Goal: Transaction & Acquisition: Download file/media

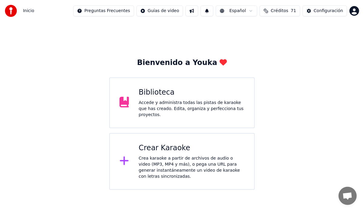
click at [140, 99] on div "Biblioteca Accede y administra todas las pistas de karaoke que has creado. Edit…" at bounding box center [191, 103] width 106 height 30
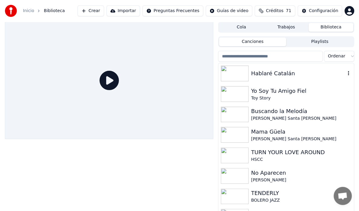
drag, startPoint x: 262, startPoint y: 76, endPoint x: 260, endPoint y: 85, distance: 8.8
click at [261, 77] on div "Hablaré Catalán" at bounding box center [298, 73] width 94 height 8
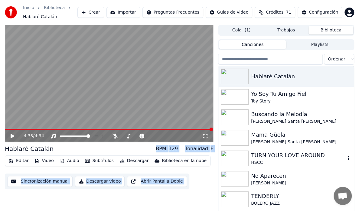
drag, startPoint x: 227, startPoint y: 161, endPoint x: 222, endPoint y: 158, distance: 6.0
click at [226, 161] on img at bounding box center [235, 159] width 28 height 16
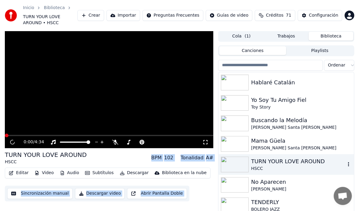
click at [221, 157] on img at bounding box center [235, 165] width 28 height 16
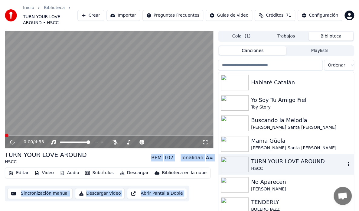
click at [240, 158] on img at bounding box center [235, 165] width 28 height 16
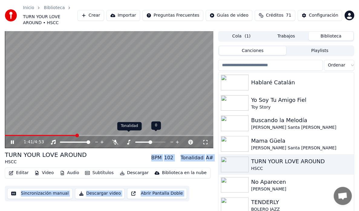
click at [127, 134] on body "Inicio Biblioteca TURN YOUR LOVE AROUND • HSCC Crear Importar Preguntas Frecuen…" at bounding box center [179, 105] width 359 height 211
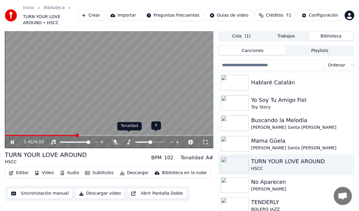
click at [129, 140] on icon at bounding box center [128, 142] width 6 height 5
drag, startPoint x: 172, startPoint y: 135, endPoint x: 159, endPoint y: 162, distance: 30.0
click at [172, 139] on icon at bounding box center [172, 142] width 6 height 6
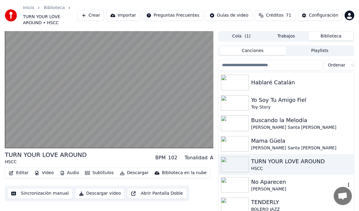
click at [258, 179] on div "No Aparecen" at bounding box center [298, 182] width 94 height 8
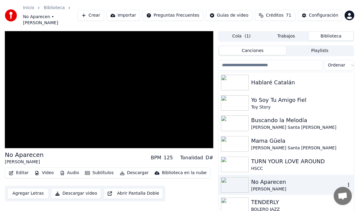
click at [258, 179] on div "No Aparecen" at bounding box center [298, 182] width 94 height 8
click at [268, 97] on div "Yo Soy Tu Amigo Fiel" at bounding box center [298, 100] width 94 height 8
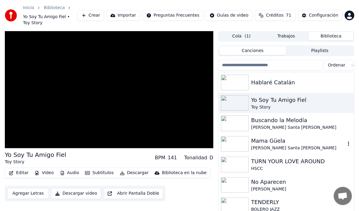
click at [270, 145] on div "[PERSON_NAME] Santa [PERSON_NAME]" at bounding box center [298, 148] width 94 height 6
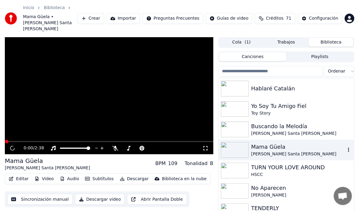
click at [269, 151] on div "[PERSON_NAME] Santa [PERSON_NAME]" at bounding box center [298, 154] width 94 height 6
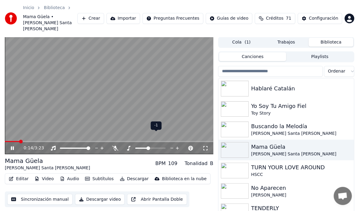
click at [149, 146] on span at bounding box center [148, 148] width 4 height 4
click at [154, 148] on span at bounding box center [150, 148] width 30 height 1
click at [151, 146] on span at bounding box center [153, 148] width 4 height 4
click at [224, 101] on img at bounding box center [235, 109] width 28 height 16
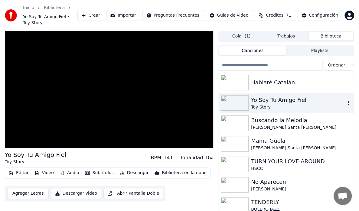
click at [224, 99] on img at bounding box center [235, 103] width 28 height 16
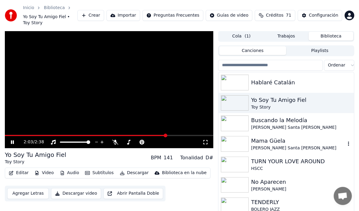
click at [259, 137] on div "Mama Güela" at bounding box center [298, 141] width 94 height 8
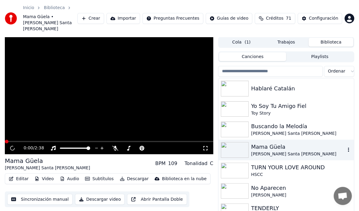
drag, startPoint x: 259, startPoint y: 132, endPoint x: 260, endPoint y: 140, distance: 7.9
click at [261, 143] on div "Mama Güela" at bounding box center [298, 147] width 94 height 8
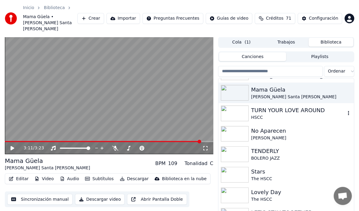
scroll to position [60, 0]
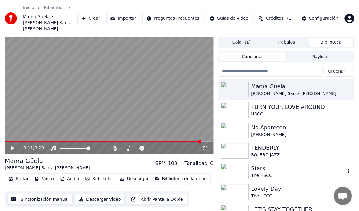
click at [252, 164] on div "Stars" at bounding box center [298, 168] width 94 height 8
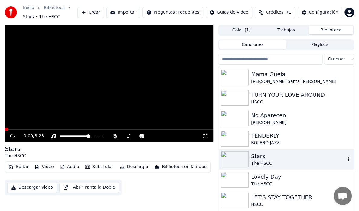
click at [252, 158] on div "Stars" at bounding box center [298, 156] width 94 height 8
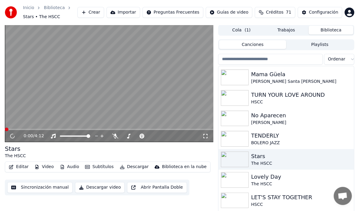
click at [126, 168] on button "Descargar" at bounding box center [134, 167] width 34 height 8
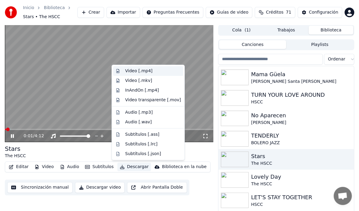
click at [143, 71] on div "Video [.mp4]" at bounding box center [138, 71] width 27 height 6
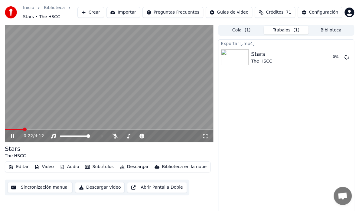
click at [12, 135] on icon at bounding box center [17, 136] width 14 height 5
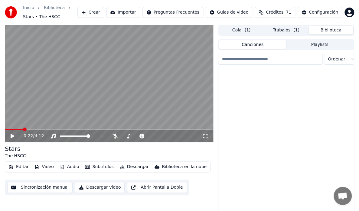
click at [325, 29] on button "Biblioteca" at bounding box center [330, 30] width 45 height 9
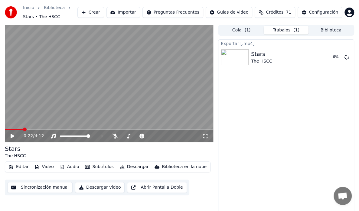
click at [279, 30] on button "Trabajos ( 1 )" at bounding box center [286, 30] width 45 height 9
drag, startPoint x: 299, startPoint y: 0, endPoint x: 1, endPoint y: 54, distance: 302.6
click at [240, 46] on div "Exportar [.mp4]" at bounding box center [285, 43] width 135 height 7
drag, startPoint x: 133, startPoint y: 92, endPoint x: 155, endPoint y: 89, distance: 22.2
click at [134, 92] on video at bounding box center [109, 83] width 208 height 117
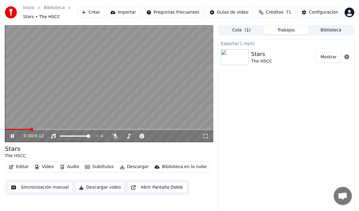
click at [14, 135] on icon at bounding box center [17, 136] width 14 height 5
click at [104, 11] on button "Crear" at bounding box center [90, 12] width 27 height 11
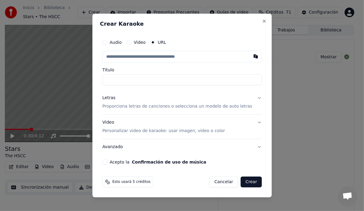
click at [121, 56] on input "text" at bounding box center [181, 57] width 159 height 12
click at [249, 59] on button "button" at bounding box center [255, 56] width 12 height 11
click at [249, 54] on button at bounding box center [255, 56] width 12 height 11
type input "**********"
click at [116, 57] on input "text" at bounding box center [181, 57] width 159 height 12
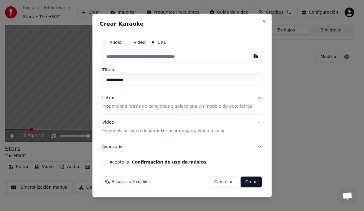
drag, startPoint x: 117, startPoint y: 56, endPoint x: 132, endPoint y: 55, distance: 15.2
click at [249, 58] on button "button" at bounding box center [255, 56] width 12 height 11
type input "**********"
click at [250, 148] on button "Avanzado" at bounding box center [181, 147] width 159 height 16
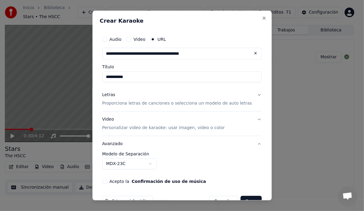
click at [154, 163] on body "**********" at bounding box center [179, 105] width 359 height 211
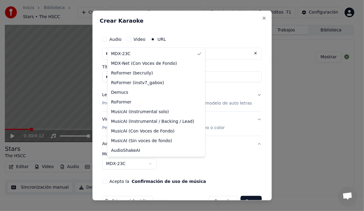
select select "**********"
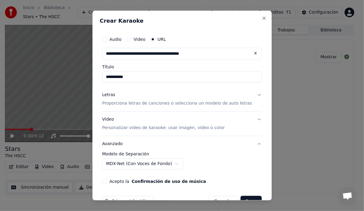
click at [132, 130] on p "Personalizar video de karaoke: usar imagen, video o color" at bounding box center [163, 128] width 122 height 6
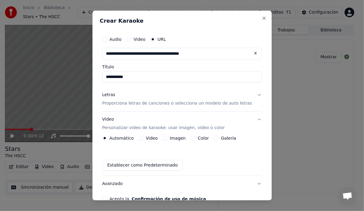
click at [217, 137] on button "Galería" at bounding box center [216, 138] width 5 height 5
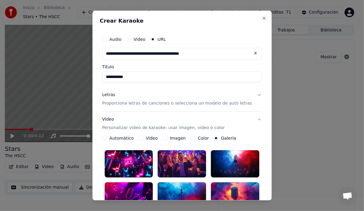
click at [215, 139] on button "Galería" at bounding box center [216, 138] width 5 height 5
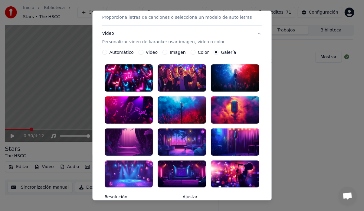
scroll to position [91, 0]
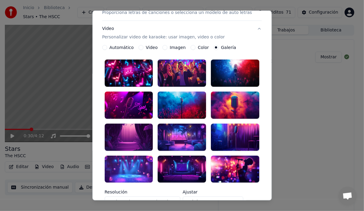
click at [170, 133] on div at bounding box center [182, 137] width 48 height 27
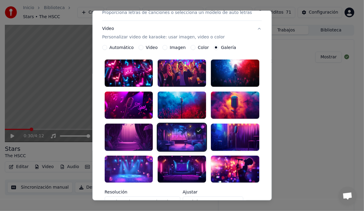
click at [186, 128] on div at bounding box center [182, 137] width 48 height 27
click at [192, 70] on div at bounding box center [182, 73] width 48 height 27
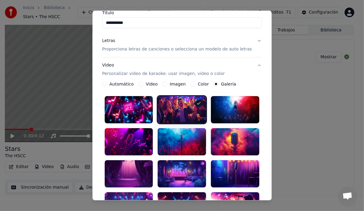
scroll to position [0, 0]
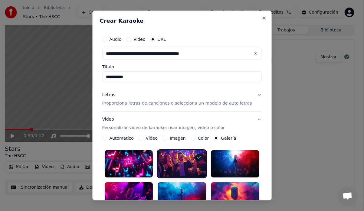
click at [247, 94] on button "Letras Proporciona letras de canciones o selecciona un modelo de auto letras" at bounding box center [181, 99] width 159 height 24
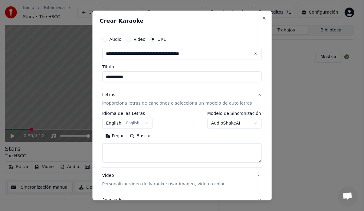
click at [148, 122] on button "English English" at bounding box center [127, 123] width 51 height 11
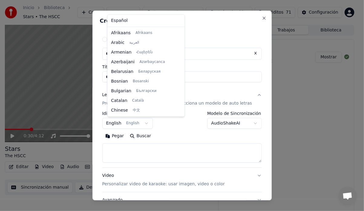
click at [147, 124] on body "**********" at bounding box center [179, 105] width 359 height 211
drag, startPoint x: 144, startPoint y: 24, endPoint x: 143, endPoint y: 28, distance: 4.0
click at [144, 25] on div "Español Afrikaans Afrikaans Arabic العربية Armenian Հայերեն Azerbaijani Azərbay…" at bounding box center [145, 66] width 77 height 102
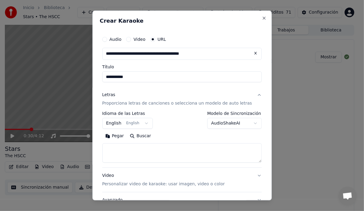
click at [243, 123] on body "**********" at bounding box center [179, 105] width 359 height 211
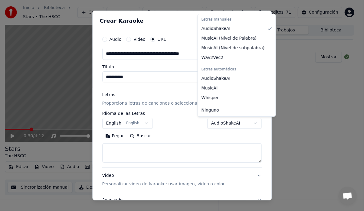
click at [244, 123] on body "**********" at bounding box center [179, 105] width 359 height 211
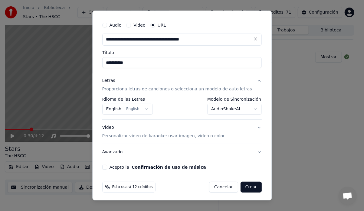
scroll to position [16, 0]
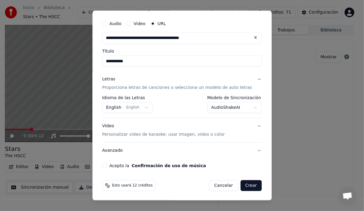
click at [247, 106] on body "**********" at bounding box center [179, 105] width 359 height 211
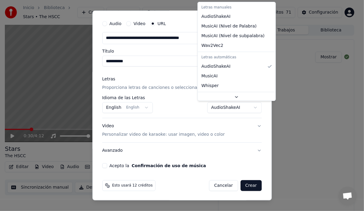
scroll to position [10, 0]
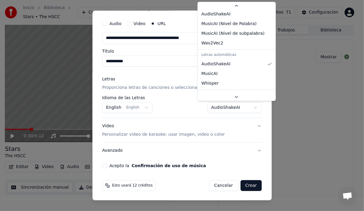
select select "*******"
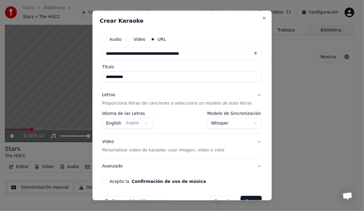
scroll to position [16, 0]
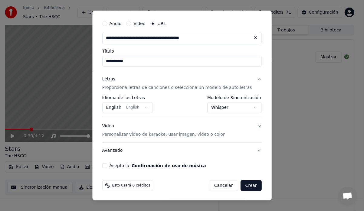
click at [107, 163] on button "Acepto la Confirmación de uso de música" at bounding box center [104, 165] width 5 height 5
click at [145, 107] on body "**********" at bounding box center [179, 105] width 359 height 211
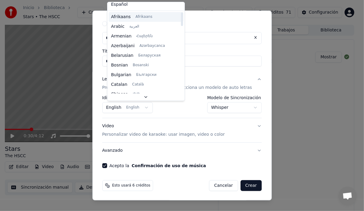
scroll to position [0, 0]
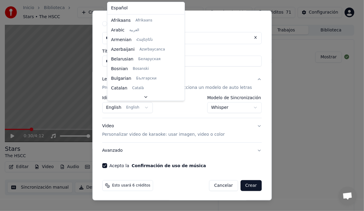
select select "**"
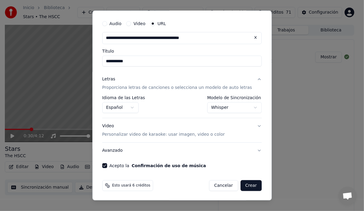
click at [248, 148] on button "Avanzado" at bounding box center [181, 151] width 159 height 16
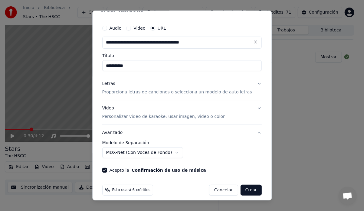
scroll to position [16, 0]
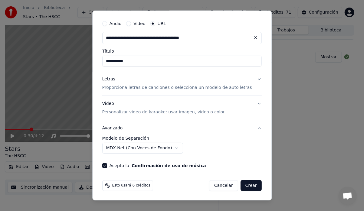
click at [248, 77] on button "Letras Proporciona letras de canciones o selecciona un modelo de auto letras" at bounding box center [181, 83] width 159 height 24
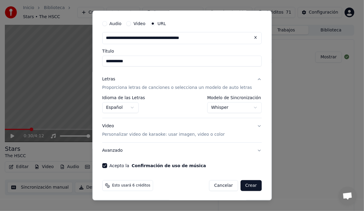
click at [247, 78] on button "Letras Proporciona letras de canciones o selecciona un modelo de auto letras" at bounding box center [181, 83] width 159 height 24
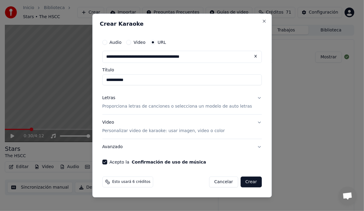
click at [250, 146] on button "Avanzado" at bounding box center [181, 147] width 159 height 16
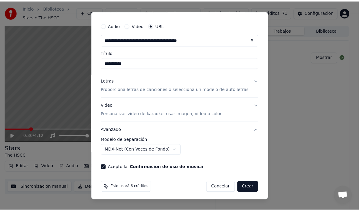
scroll to position [16, 0]
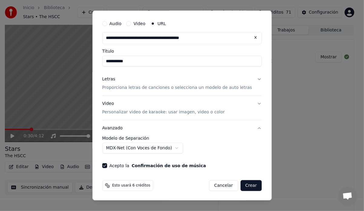
click at [246, 188] on button "Crear" at bounding box center [250, 185] width 21 height 11
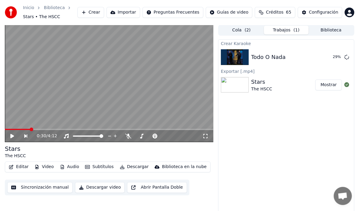
click at [319, 31] on button "Biblioteca" at bounding box center [330, 30] width 45 height 9
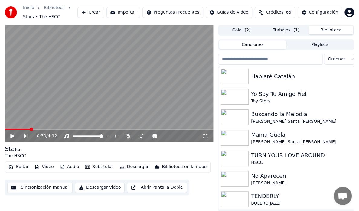
drag, startPoint x: 291, startPoint y: 28, endPoint x: 291, endPoint y: 31, distance: 3.4
click at [290, 28] on button "Trabajos ( 1 )" at bounding box center [286, 30] width 45 height 9
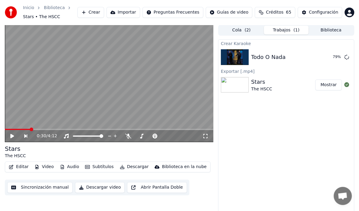
click at [242, 28] on button "Cola ( 2 )" at bounding box center [241, 30] width 45 height 9
click at [282, 30] on button "Trabajos ( 1 )" at bounding box center [286, 30] width 45 height 9
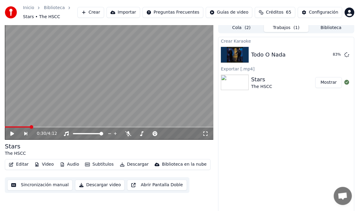
scroll to position [0, 0]
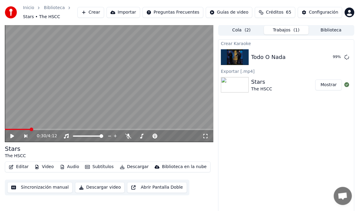
click at [10, 136] on icon at bounding box center [17, 136] width 14 height 5
click at [13, 135] on icon at bounding box center [12, 136] width 4 height 4
click at [103, 12] on button "Crear" at bounding box center [90, 12] width 27 height 11
click at [11, 128] on html "Inicio Biblioteca Stars • The HSCC Crear Importar Preguntas Frecuentes Guías de…" at bounding box center [179, 105] width 359 height 211
click at [11, 129] on html "Inicio Biblioteca Stars • The HSCC Crear Importar Preguntas Frecuentes Guías de…" at bounding box center [179, 105] width 359 height 211
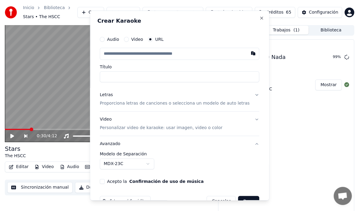
click at [209, 6] on html "**********" at bounding box center [179, 105] width 359 height 211
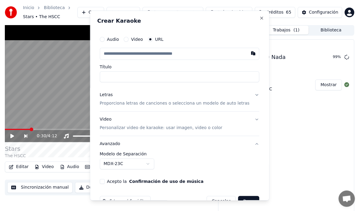
drag, startPoint x: 207, startPoint y: 13, endPoint x: 258, endPoint y: 63, distance: 71.0
click at [266, 59] on html "**********" at bounding box center [179, 105] width 359 height 211
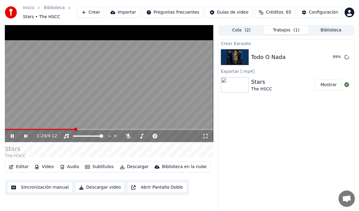
click at [242, 52] on img at bounding box center [235, 57] width 28 height 16
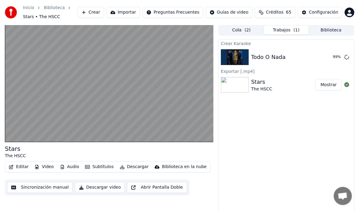
click at [46, 128] on video at bounding box center [109, 83] width 208 height 117
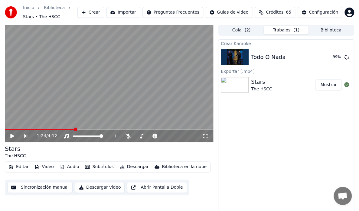
click at [15, 131] on div "1:24 / 4:12" at bounding box center [109, 136] width 208 height 12
click at [15, 132] on div "1:24 / 4:12" at bounding box center [109, 136] width 208 height 12
click at [12, 136] on icon at bounding box center [12, 136] width 4 height 4
click at [13, 137] on icon at bounding box center [12, 136] width 3 height 4
click at [10, 134] on icon at bounding box center [12, 136] width 4 height 4
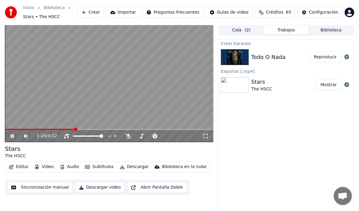
click at [10, 136] on icon at bounding box center [17, 136] width 14 height 5
drag, startPoint x: 330, startPoint y: 56, endPoint x: 319, endPoint y: 62, distance: 12.4
click at [330, 56] on button "Reproducir" at bounding box center [324, 57] width 33 height 11
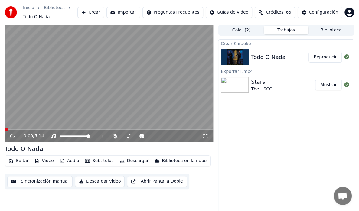
click at [205, 135] on icon at bounding box center [205, 136] width 6 height 5
click at [320, 57] on button "Reproducir" at bounding box center [324, 57] width 33 height 11
drag, startPoint x: 205, startPoint y: 137, endPoint x: 225, endPoint y: 148, distance: 22.8
click at [205, 137] on icon at bounding box center [205, 136] width 6 height 5
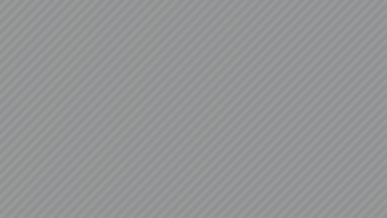
drag, startPoint x: 225, startPoint y: 105, endPoint x: 222, endPoint y: 93, distance: 12.4
click at [224, 98] on video at bounding box center [193, 109] width 387 height 218
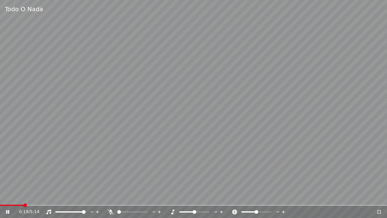
click at [289, 140] on video at bounding box center [193, 109] width 387 height 218
drag, startPoint x: 196, startPoint y: 209, endPoint x: 191, endPoint y: 213, distance: 6.2
click at [193, 209] on div at bounding box center [200, 212] width 49 height 6
click at [198, 211] on div at bounding box center [200, 212] width 49 height 6
click at [194, 210] on span at bounding box center [195, 212] width 4 height 4
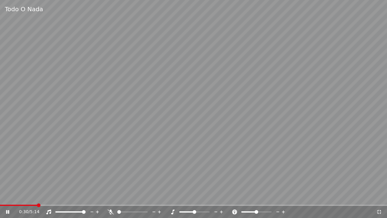
click at [195, 211] on span at bounding box center [195, 212] width 4 height 4
click at [222, 210] on icon at bounding box center [222, 212] width 6 height 6
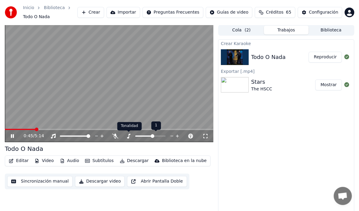
click at [131, 135] on icon at bounding box center [128, 136] width 6 height 5
click at [154, 135] on div at bounding box center [155, 136] width 49 height 6
click at [157, 135] on div at bounding box center [155, 136] width 49 height 6
click at [178, 135] on icon at bounding box center [177, 136] width 6 height 6
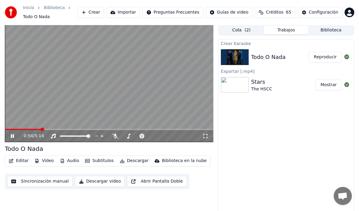
click at [185, 135] on div "0:54 / 5:14" at bounding box center [113, 136] width 179 height 6
click at [114, 135] on icon at bounding box center [115, 136] width 6 height 5
click at [113, 134] on icon at bounding box center [115, 136] width 6 height 5
click at [12, 134] on icon at bounding box center [17, 136] width 14 height 5
click at [130, 135] on icon at bounding box center [128, 136] width 6 height 5
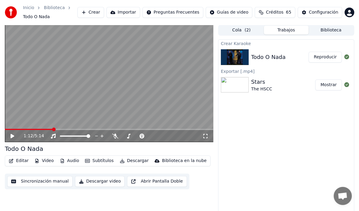
click at [330, 56] on button "Reproducir" at bounding box center [324, 57] width 33 height 11
click at [206, 136] on icon at bounding box center [205, 136] width 6 height 5
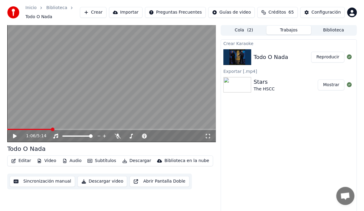
scroll to position [8, 0]
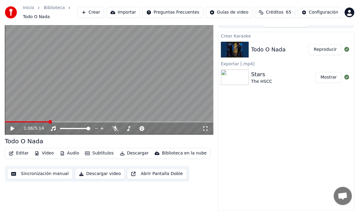
click at [102, 12] on button "Crear" at bounding box center [90, 12] width 27 height 11
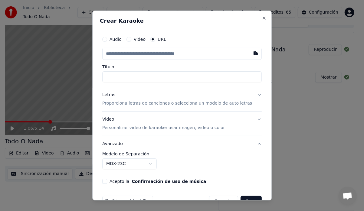
click at [111, 55] on input "text" at bounding box center [181, 54] width 159 height 12
click at [249, 51] on button "button" at bounding box center [255, 53] width 12 height 11
type input "**********"
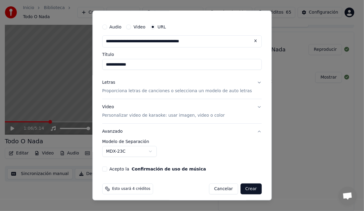
scroll to position [16, 0]
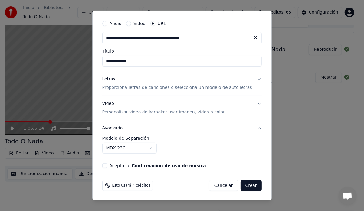
click at [156, 147] on body "**********" at bounding box center [179, 97] width 359 height 211
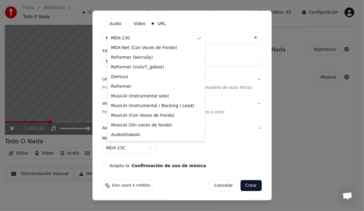
select select "**********"
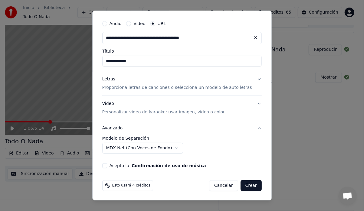
click at [249, 77] on button "Letras Proporciona letras de canciones o selecciona un modelo de auto letras" at bounding box center [181, 83] width 159 height 24
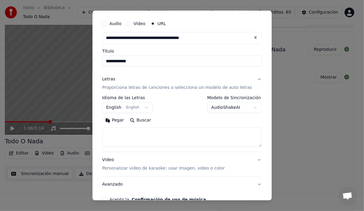
click at [148, 106] on button "English English" at bounding box center [127, 107] width 51 height 11
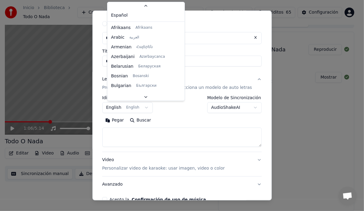
scroll to position [48, 0]
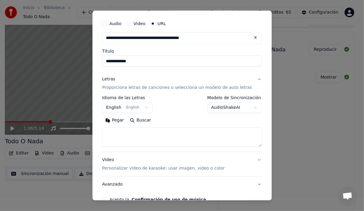
click at [145, 107] on body "**********" at bounding box center [179, 97] width 359 height 211
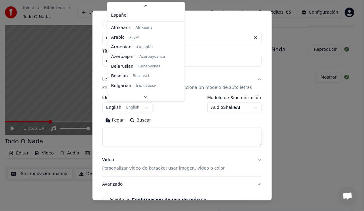
click at [145, 107] on body "**********" at bounding box center [179, 97] width 359 height 211
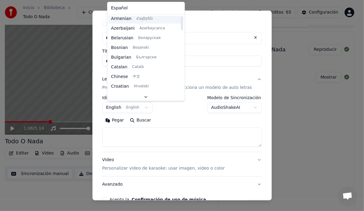
scroll to position [0, 0]
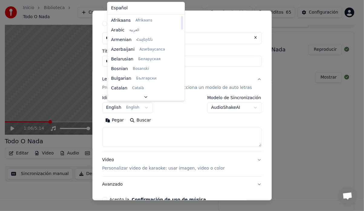
select select "**"
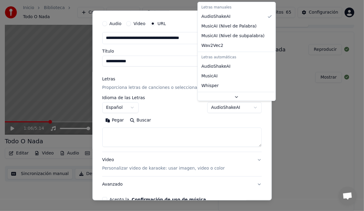
click at [248, 108] on body "**********" at bounding box center [179, 97] width 359 height 211
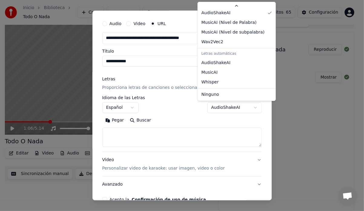
select select "*******"
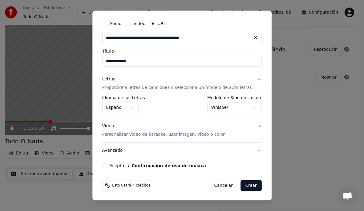
click at [248, 125] on button "Video Personalizar video de karaoke: usar imagen, video o color" at bounding box center [181, 130] width 159 height 24
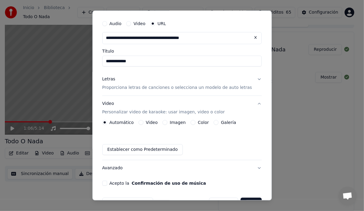
click at [225, 123] on label "Galería" at bounding box center [228, 122] width 15 height 4
click at [219, 123] on button "Galería" at bounding box center [216, 122] width 5 height 5
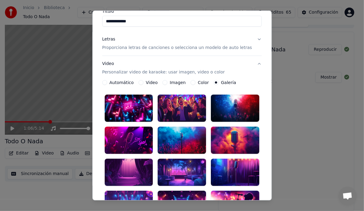
scroll to position [76, 0]
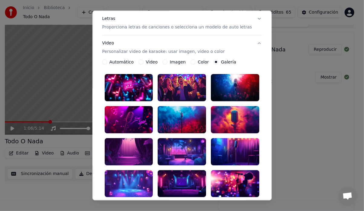
click at [172, 147] on div at bounding box center [182, 151] width 48 height 27
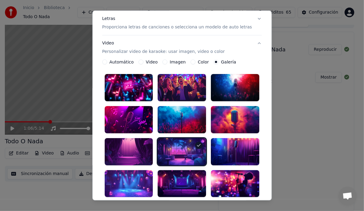
scroll to position [175, 0]
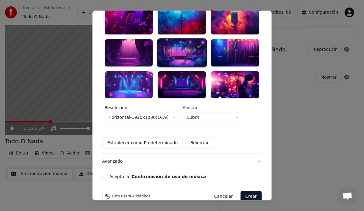
click at [106, 166] on div "**********" at bounding box center [182, 19] width 164 height 326
click at [113, 174] on div "Acepto la Confirmación de uso de música" at bounding box center [181, 176] width 159 height 5
click at [107, 174] on button "Acepto la Confirmación de uso de música" at bounding box center [104, 176] width 5 height 5
click at [246, 191] on button "Crear" at bounding box center [250, 196] width 21 height 11
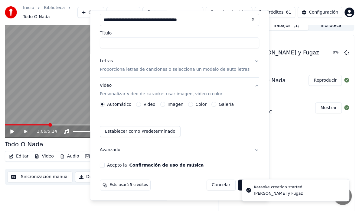
scroll to position [33, 0]
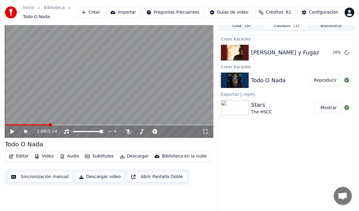
click at [13, 132] on icon at bounding box center [17, 131] width 14 height 5
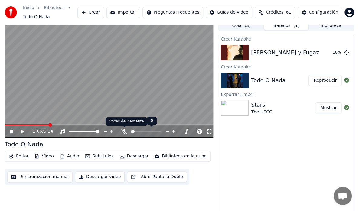
click at [125, 131] on icon at bounding box center [124, 131] width 6 height 5
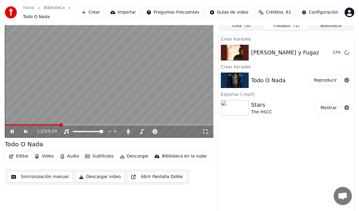
click at [10, 132] on icon at bounding box center [17, 131] width 14 height 5
click at [10, 125] on span at bounding box center [8, 124] width 6 height 1
click at [10, 131] on icon at bounding box center [17, 131] width 14 height 5
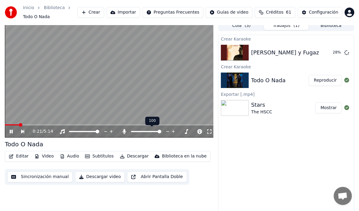
click at [122, 132] on icon at bounding box center [124, 131] width 6 height 5
click at [123, 130] on icon at bounding box center [124, 131] width 6 height 5
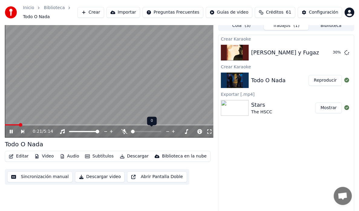
click at [123, 131] on icon at bounding box center [124, 131] width 6 height 5
click at [126, 129] on icon at bounding box center [124, 131] width 6 height 5
click at [10, 132] on icon at bounding box center [17, 131] width 14 height 5
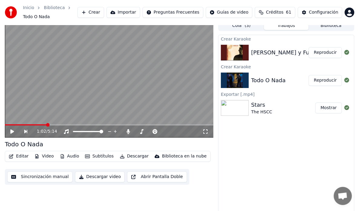
click at [236, 80] on img at bounding box center [235, 81] width 28 height 16
click at [233, 82] on img at bounding box center [235, 81] width 28 height 16
click at [329, 52] on button "Reproducir" at bounding box center [324, 52] width 33 height 11
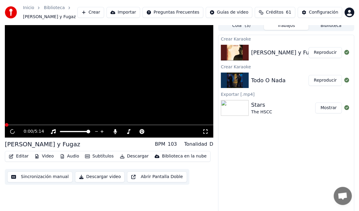
scroll to position [8, 0]
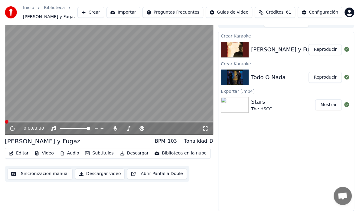
click at [319, 49] on button "Reproducir" at bounding box center [324, 49] width 33 height 11
click at [69, 128] on span at bounding box center [64, 128] width 9 height 1
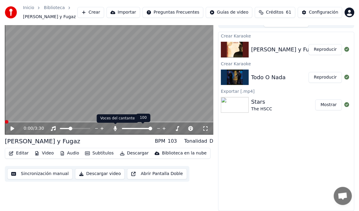
click at [115, 128] on icon at bounding box center [114, 128] width 3 height 5
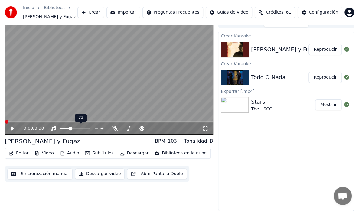
click at [91, 129] on div at bounding box center [80, 128] width 49 height 6
click at [94, 126] on icon at bounding box center [97, 128] width 6 height 6
click at [86, 127] on div at bounding box center [80, 128] width 49 height 6
drag, startPoint x: 86, startPoint y: 127, endPoint x: 90, endPoint y: 129, distance: 5.2
click at [85, 128] on div at bounding box center [80, 128] width 49 height 6
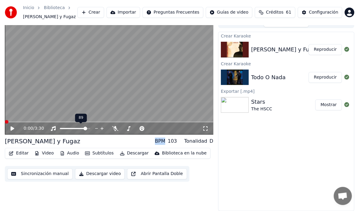
click at [87, 129] on span at bounding box center [75, 128] width 30 height 1
click at [87, 128] on span at bounding box center [75, 128] width 30 height 1
click at [90, 129] on span at bounding box center [75, 128] width 30 height 1
click at [116, 127] on icon at bounding box center [115, 128] width 6 height 5
click at [11, 128] on icon at bounding box center [13, 128] width 4 height 4
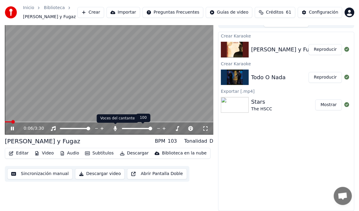
click at [113, 127] on icon at bounding box center [115, 128] width 6 height 5
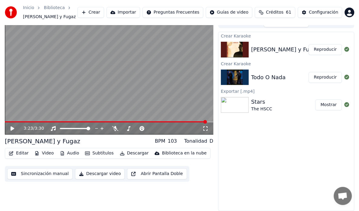
click at [326, 79] on button "Reproducir" at bounding box center [324, 77] width 33 height 11
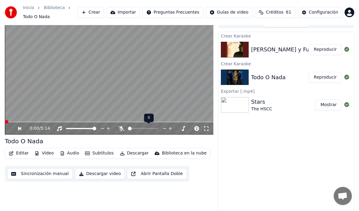
click at [134, 127] on div at bounding box center [148, 128] width 49 height 6
click at [157, 127] on div at bounding box center [151, 128] width 49 height 6
click at [161, 130] on span at bounding box center [159, 129] width 4 height 4
click at [131, 152] on button "Descargar" at bounding box center [134, 153] width 34 height 8
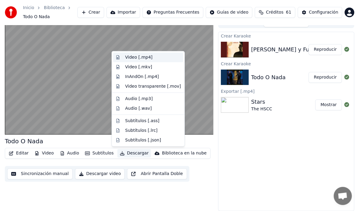
click at [127, 59] on div "Video [.mp4]" at bounding box center [138, 57] width 27 height 6
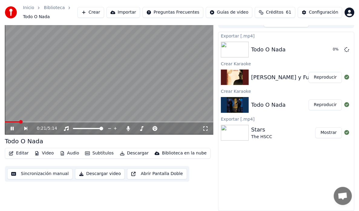
click at [11, 128] on icon at bounding box center [12, 129] width 3 height 4
click at [346, 49] on icon at bounding box center [346, 49] width 5 height 5
click at [13, 126] on icon at bounding box center [17, 128] width 14 height 5
click at [178, 88] on video at bounding box center [109, 75] width 208 height 117
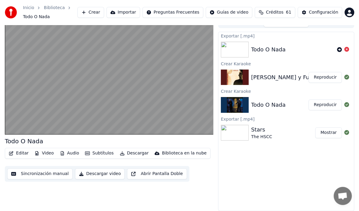
click at [88, 123] on video at bounding box center [109, 75] width 208 height 117
click at [85, 126] on video at bounding box center [109, 75] width 208 height 117
click at [19, 116] on video at bounding box center [109, 75] width 208 height 117
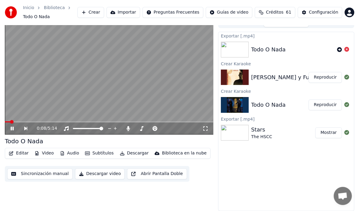
click at [75, 127] on div at bounding box center [93, 128] width 49 height 6
click at [71, 129] on div at bounding box center [93, 128] width 49 height 6
click at [73, 128] on span at bounding box center [74, 128] width 2 height 1
click at [348, 51] on icon at bounding box center [346, 49] width 5 height 5
click at [346, 48] on icon at bounding box center [346, 49] width 5 height 5
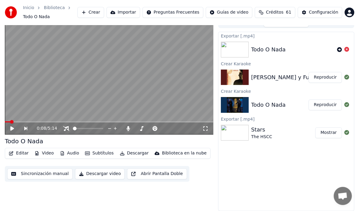
click at [346, 50] on icon at bounding box center [346, 49] width 5 height 5
click at [338, 47] on icon at bounding box center [339, 49] width 5 height 5
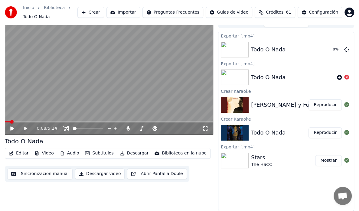
click at [130, 152] on button "Descargar" at bounding box center [134, 153] width 34 height 8
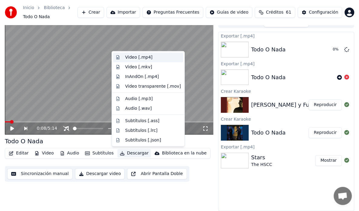
click at [148, 59] on div "Video [.mp4]" at bounding box center [138, 57] width 27 height 6
